Goal: Check status: Check status

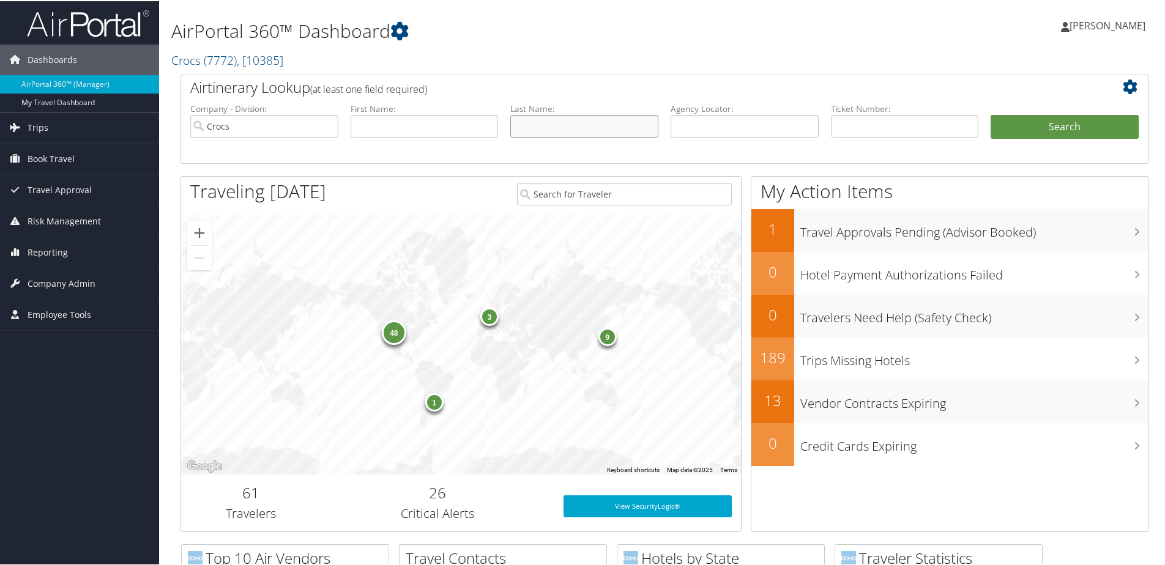
click at [572, 135] on input "text" at bounding box center [584, 125] width 148 height 23
type input "fubbieri"
click at [991, 114] on button "Search" at bounding box center [1065, 126] width 148 height 24
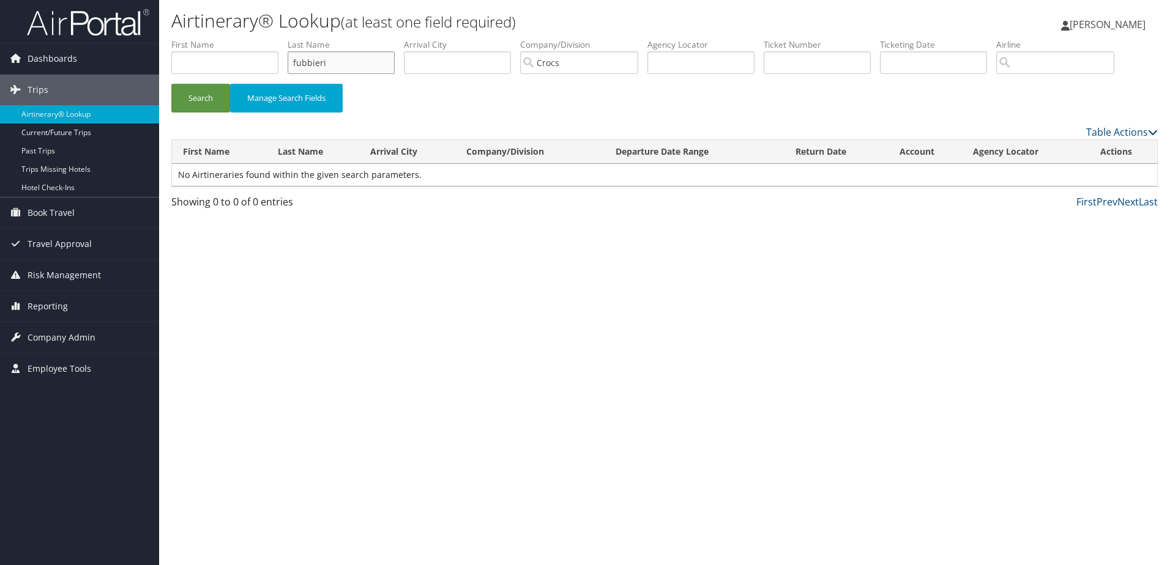
drag, startPoint x: 371, startPoint y: 63, endPoint x: 169, endPoint y: 69, distance: 202.6
click at [171, 69] on form "First Name Last Name fubbieri Departure City Arrival City Company/Division Croc…" at bounding box center [664, 82] width 987 height 86
type input "Buccieri"
click at [171, 84] on button "Search" at bounding box center [200, 98] width 59 height 29
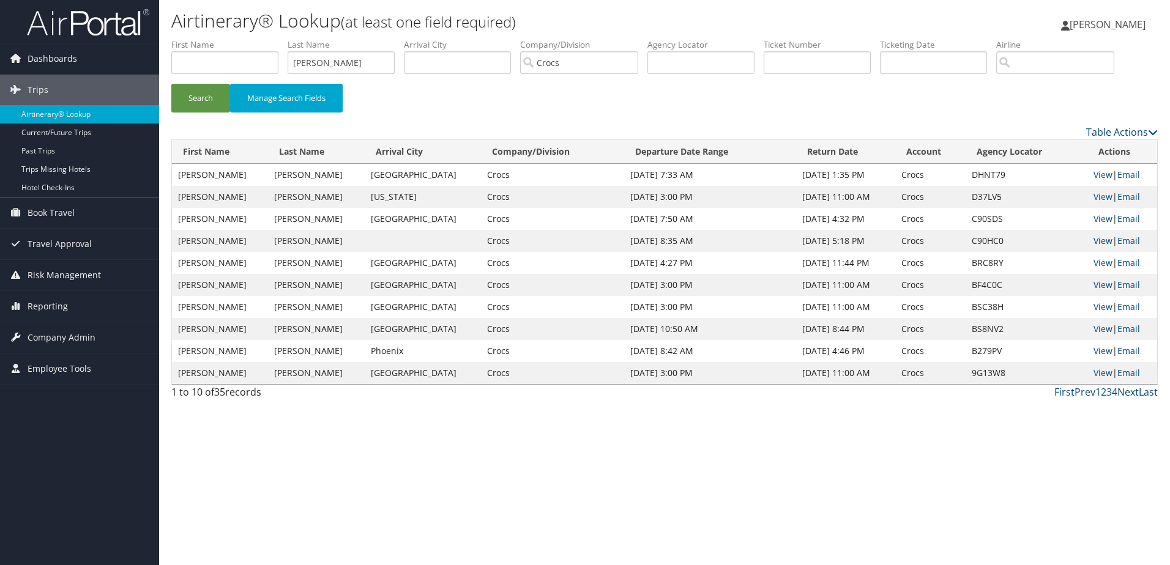
click at [1103, 238] on link "View" at bounding box center [1103, 241] width 19 height 12
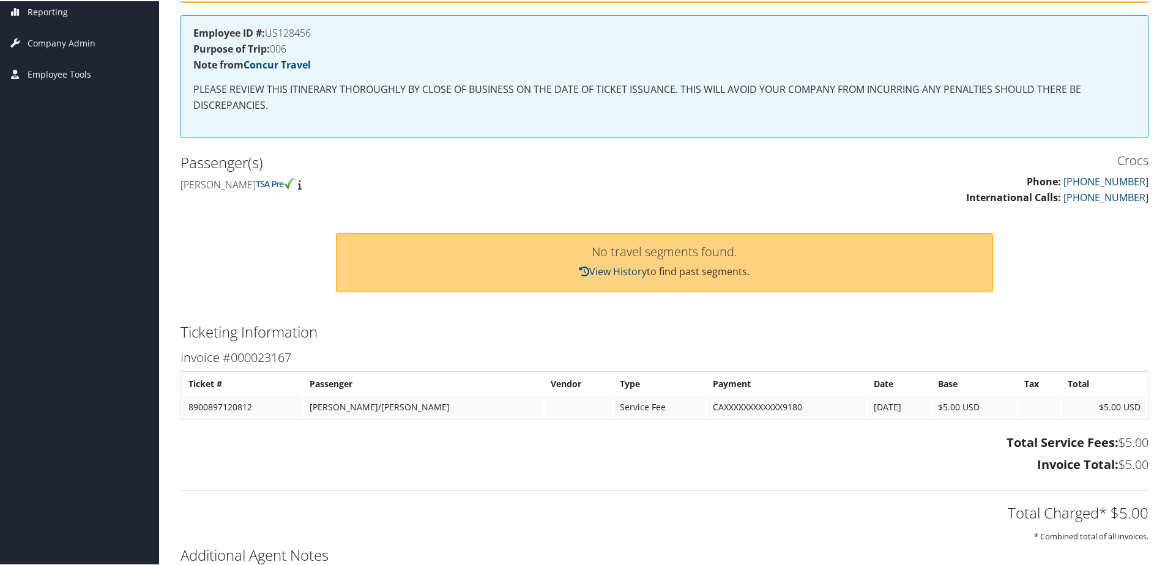
scroll to position [163, 0]
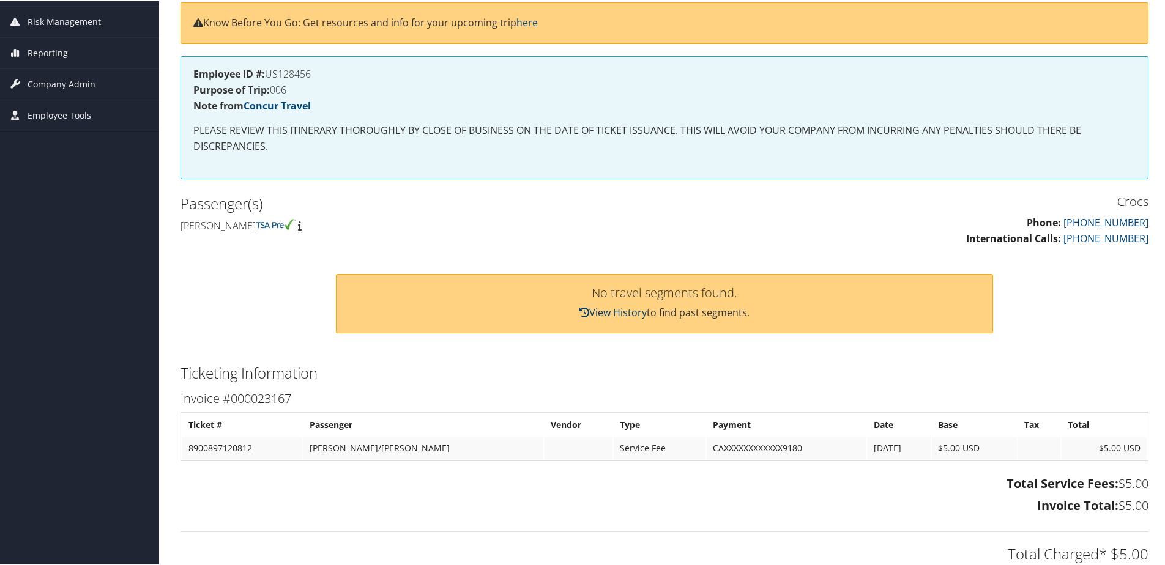
click at [614, 310] on link "View History" at bounding box center [613, 311] width 67 height 13
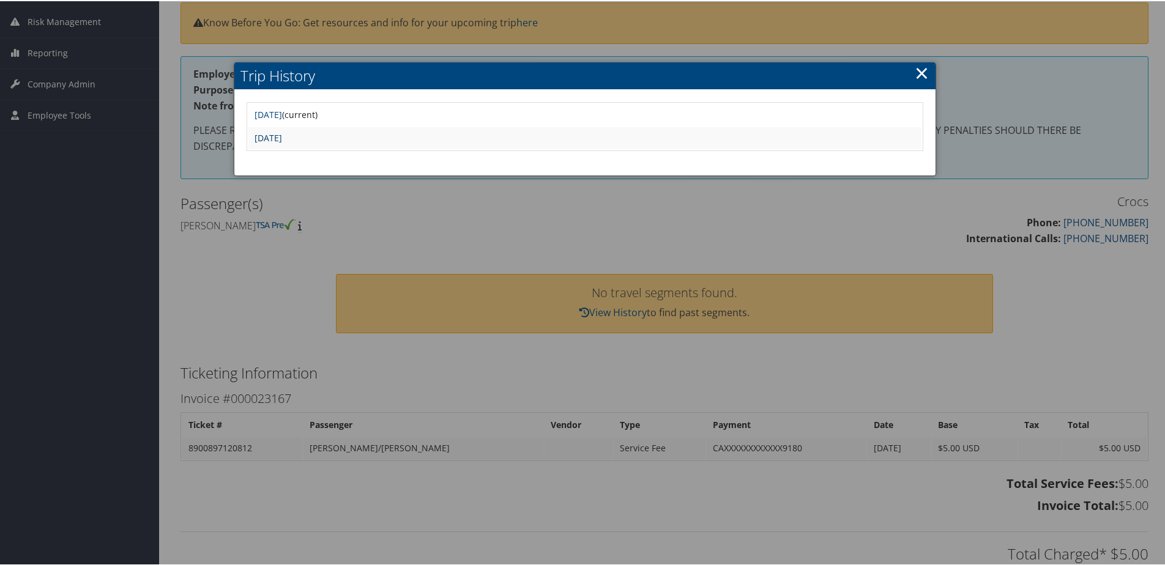
click at [282, 137] on link "[DATE]" at bounding box center [269, 137] width 28 height 12
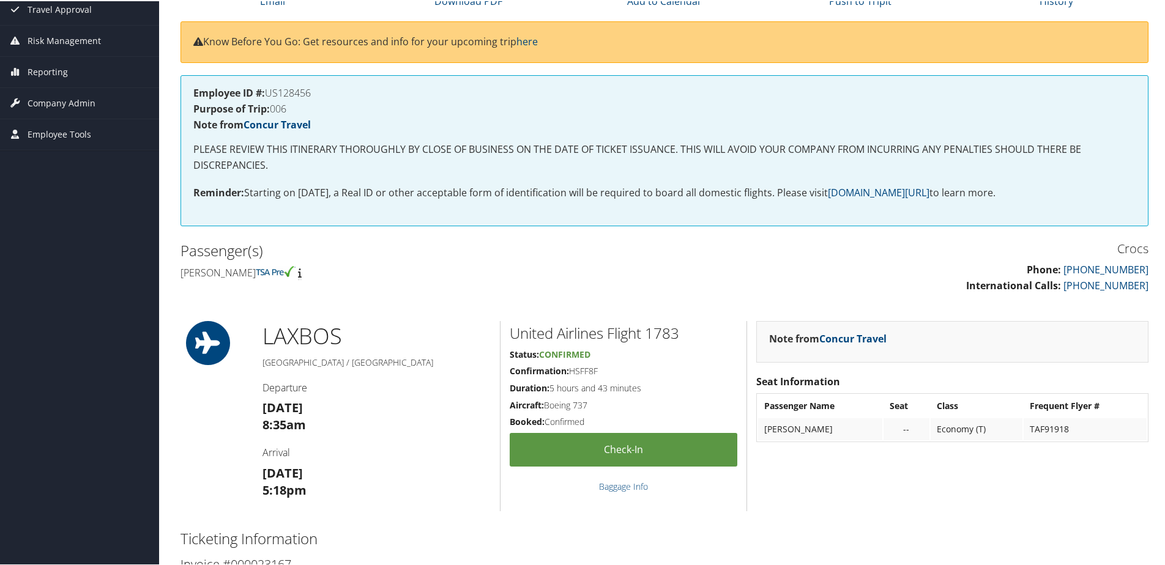
scroll to position [306, 0]
